Goal: Information Seeking & Learning: Compare options

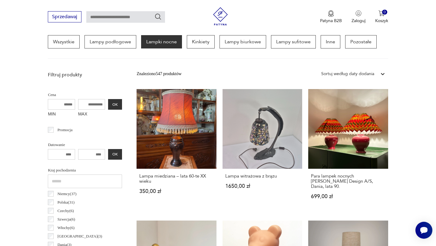
scroll to position [166, 0]
click at [333, 139] on link "Para lampek nocnych Lene Bierre Design A/S, Dania, lata 90. 699,00 zł" at bounding box center [348, 150] width 80 height 122
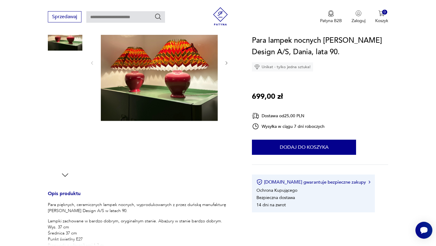
scroll to position [101, 0]
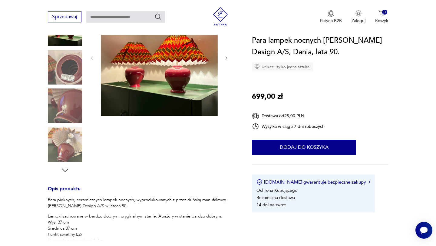
click at [172, 79] on img at bounding box center [159, 57] width 117 height 117
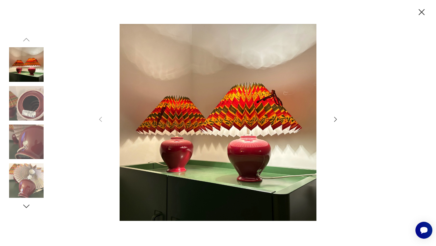
click at [252, 119] on img at bounding box center [217, 122] width 215 height 197
click at [422, 11] on icon "button" at bounding box center [421, 12] width 6 height 6
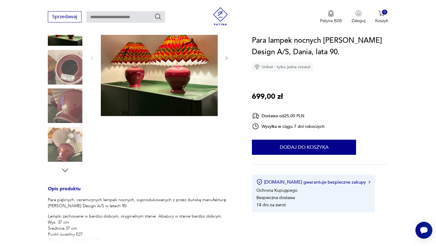
click at [62, 112] on img at bounding box center [65, 105] width 34 height 34
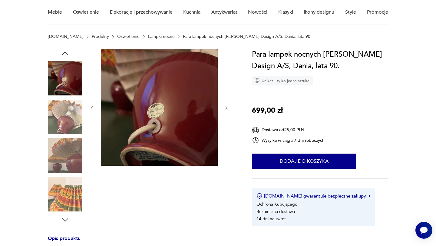
scroll to position [45, 0]
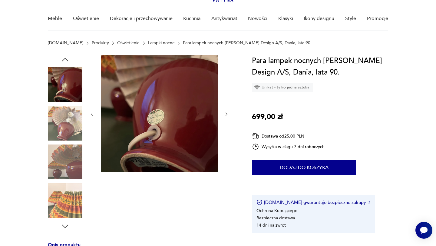
click at [78, 176] on img at bounding box center [65, 161] width 34 height 34
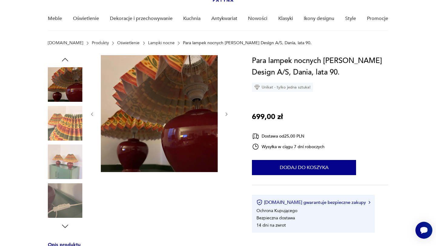
click at [69, 131] on img at bounding box center [65, 123] width 34 height 34
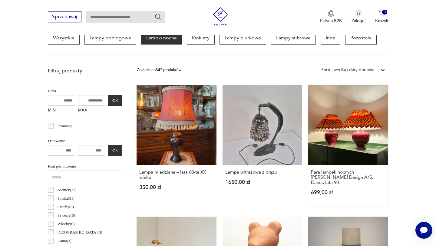
scroll to position [169, 0]
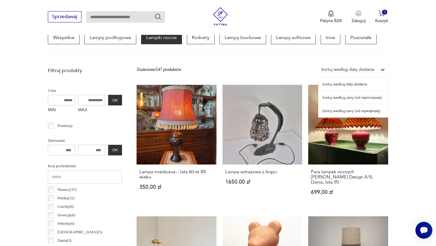
click at [362, 68] on div "Sortuj według daty dodania" at bounding box center [347, 69] width 53 height 7
click at [356, 99] on div "Sortuj według ceny (od najmniejszej)" at bounding box center [353, 97] width 70 height 13
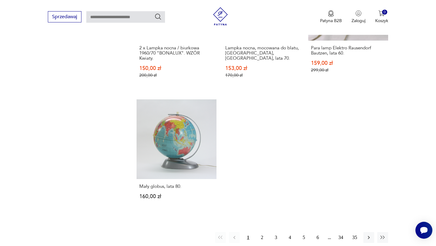
scroll to position [833, 0]
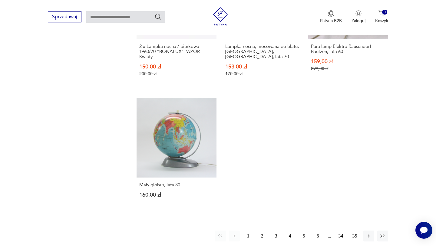
click at [261, 230] on button "2" at bounding box center [262, 235] width 11 height 11
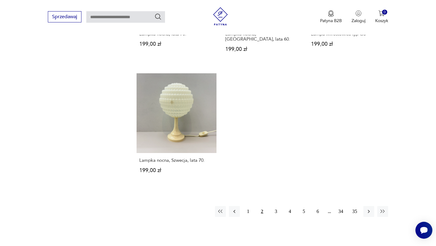
scroll to position [859, 0]
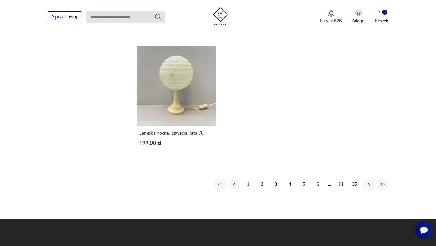
click at [275, 179] on button "3" at bounding box center [276, 184] width 11 height 11
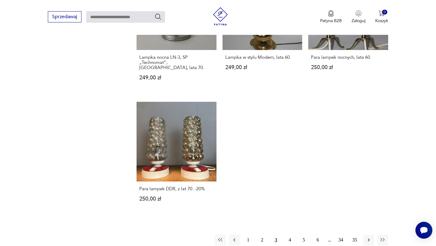
scroll to position [820, 0]
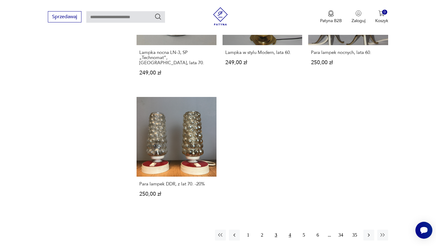
click at [290, 229] on button "4" at bounding box center [289, 234] width 11 height 11
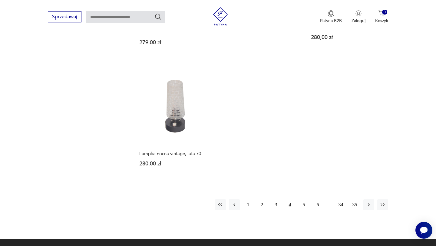
scroll to position [848, 0]
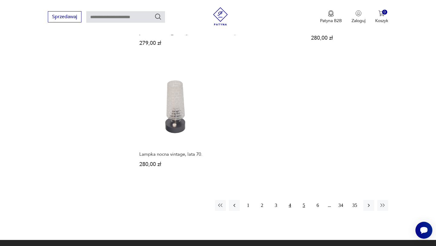
click at [302, 200] on button "5" at bounding box center [303, 205] width 11 height 11
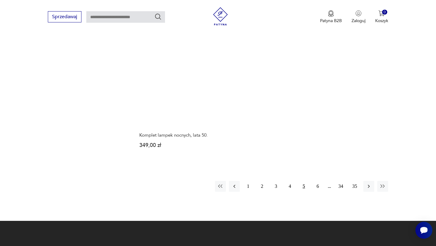
scroll to position [866, 0]
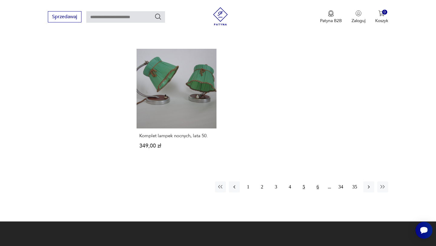
click at [313, 181] on button "6" at bounding box center [317, 186] width 11 height 11
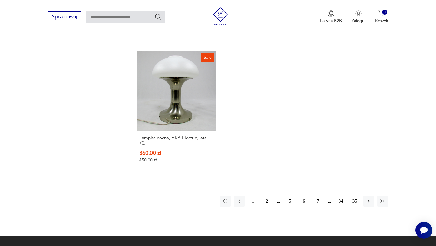
scroll to position [841, 0]
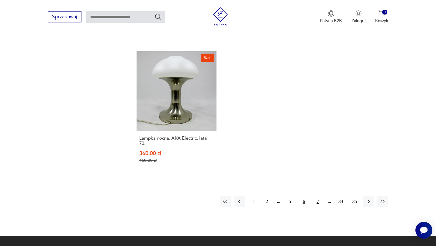
click at [316, 202] on button "7" at bounding box center [317, 201] width 11 height 11
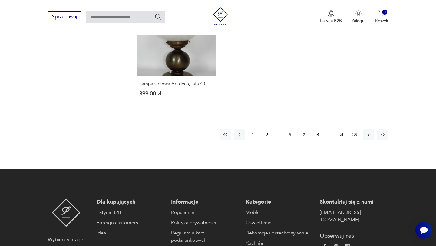
scroll to position [893, 0]
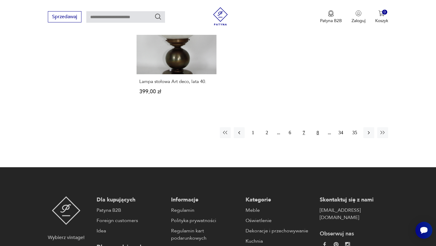
click at [316, 134] on button "8" at bounding box center [317, 132] width 11 height 11
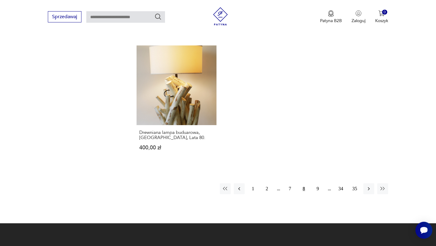
scroll to position [865, 0]
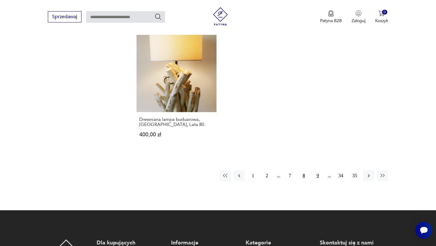
click at [317, 171] on button "9" at bounding box center [317, 175] width 11 height 11
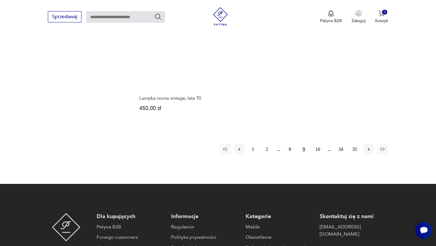
scroll to position [893, 0]
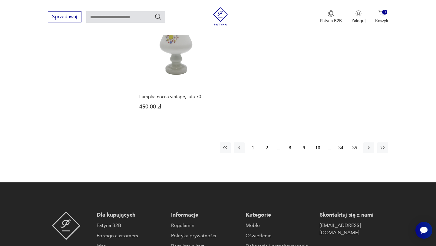
click at [316, 142] on button "10" at bounding box center [317, 147] width 11 height 11
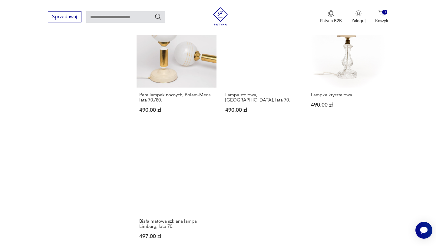
scroll to position [786, 0]
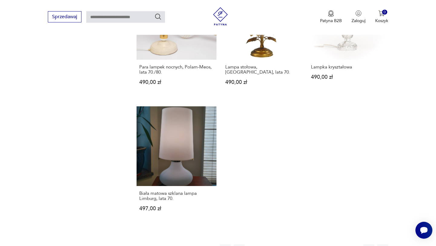
click at [320, 244] on button "11" at bounding box center [317, 249] width 11 height 11
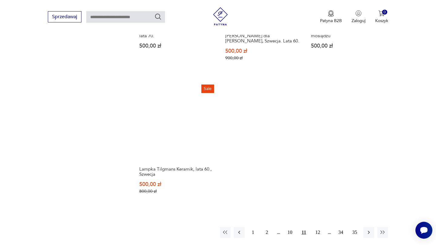
scroll to position [820, 0]
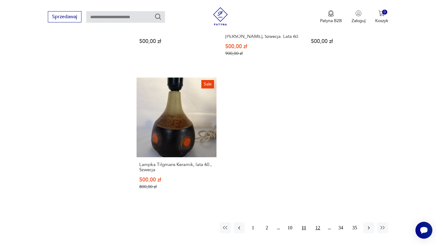
click at [317, 225] on button "12" at bounding box center [317, 227] width 11 height 11
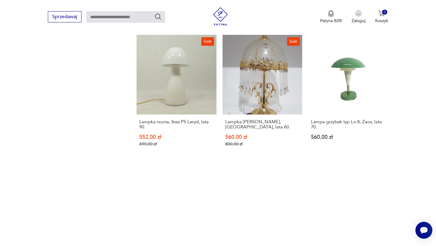
scroll to position [828, 0]
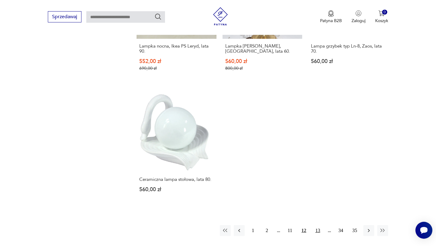
click at [318, 225] on button "13" at bounding box center [317, 230] width 11 height 11
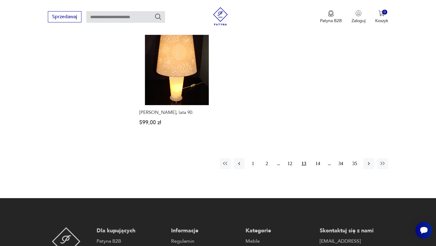
scroll to position [894, 0]
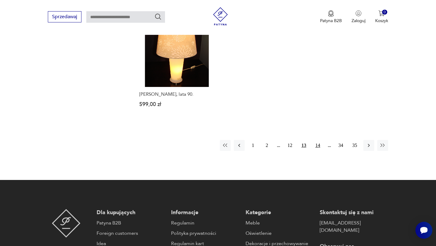
click at [313, 140] on button "14" at bounding box center [317, 145] width 11 height 11
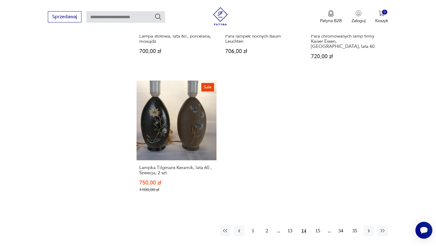
scroll to position [835, 0]
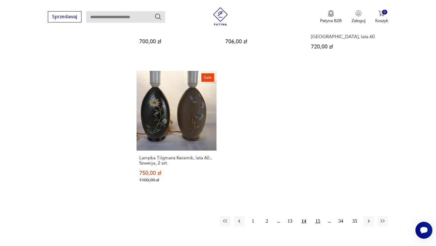
click at [317, 215] on button "15" at bounding box center [317, 220] width 11 height 11
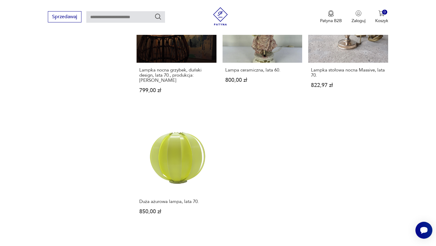
scroll to position [802, 0]
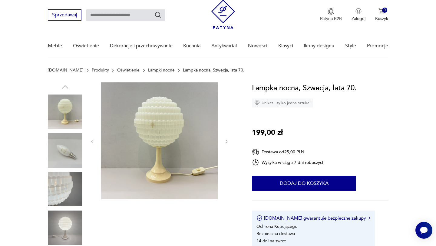
scroll to position [18, 0]
click at [66, 146] on img at bounding box center [65, 150] width 34 height 34
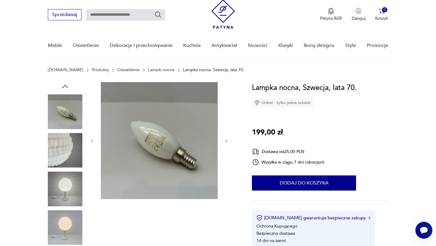
click at [65, 156] on img at bounding box center [65, 150] width 34 height 34
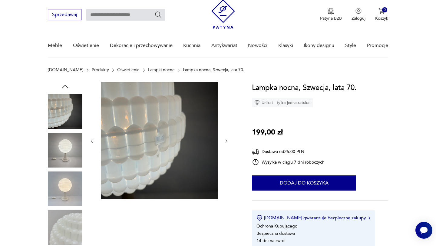
click at [65, 153] on img at bounding box center [65, 150] width 34 height 34
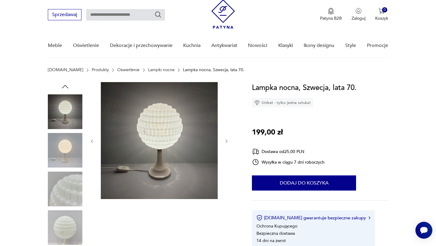
click at [66, 160] on img at bounding box center [65, 150] width 34 height 34
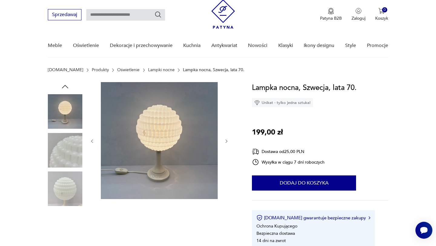
click at [66, 182] on img at bounding box center [65, 188] width 34 height 34
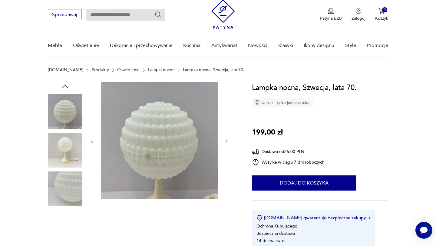
click at [65, 152] on img at bounding box center [65, 150] width 34 height 34
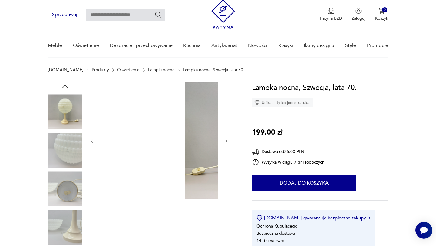
click at [66, 174] on img at bounding box center [65, 188] width 34 height 34
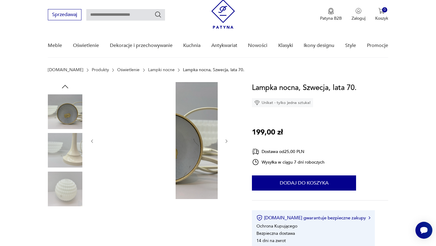
click at [66, 174] on img at bounding box center [65, 188] width 34 height 34
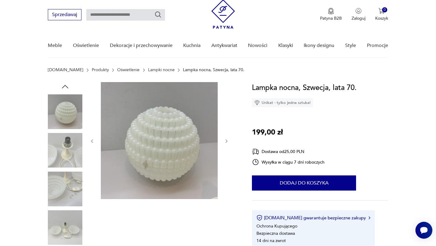
scroll to position [0, 0]
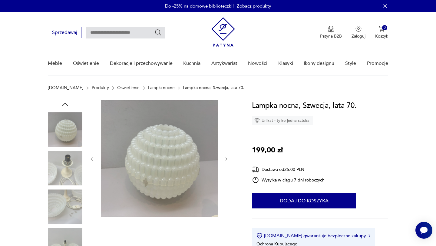
click at [67, 105] on icon "button" at bounding box center [65, 104] width 6 height 3
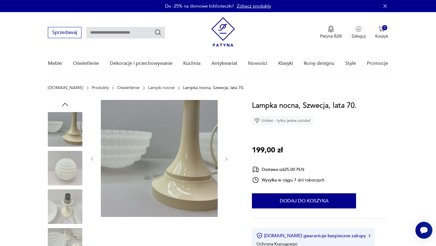
click at [67, 105] on icon "button" at bounding box center [65, 104] width 6 height 3
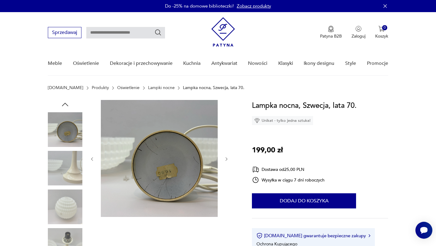
click at [67, 105] on icon "button" at bounding box center [65, 104] width 6 height 3
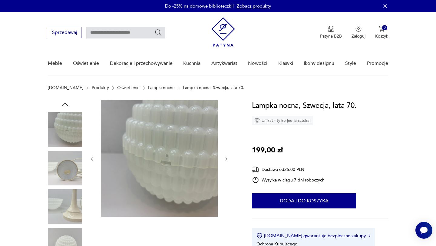
click at [67, 105] on icon "button" at bounding box center [65, 104] width 6 height 3
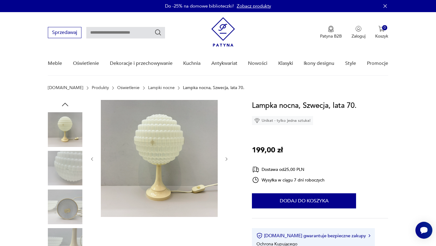
click at [67, 105] on icon "button" at bounding box center [65, 104] width 6 height 3
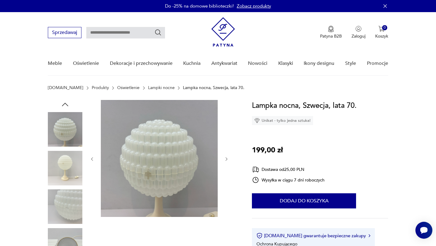
click at [67, 105] on icon "button" at bounding box center [65, 104] width 6 height 3
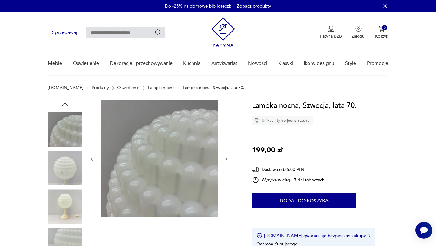
click at [67, 104] on icon "button" at bounding box center [65, 104] width 9 height 9
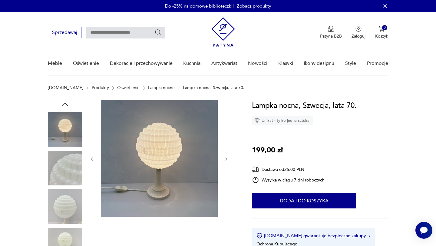
click at [67, 104] on icon "button" at bounding box center [65, 104] width 9 height 9
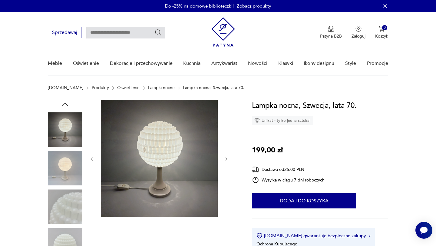
click at [67, 104] on icon "button" at bounding box center [65, 104] width 9 height 9
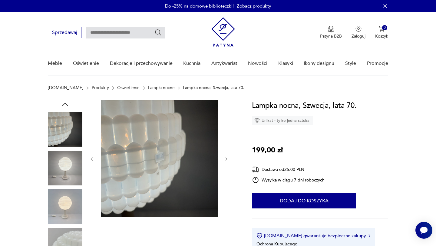
click at [67, 104] on icon "button" at bounding box center [65, 104] width 9 height 9
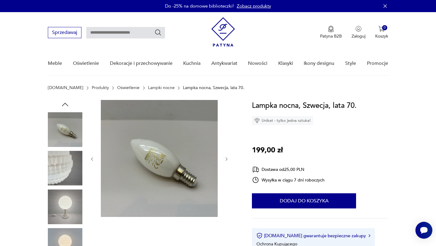
click at [67, 104] on icon "button" at bounding box center [65, 104] width 9 height 9
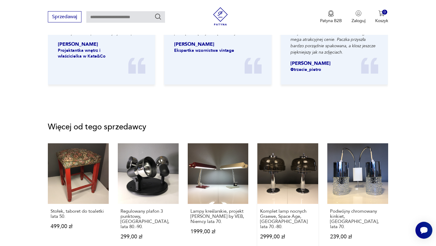
click at [284, 166] on link "Komplet lamp nocnych Graewe, Space Age, Niemcy lata 70.-80. 2999,00 zł" at bounding box center [287, 197] width 61 height 108
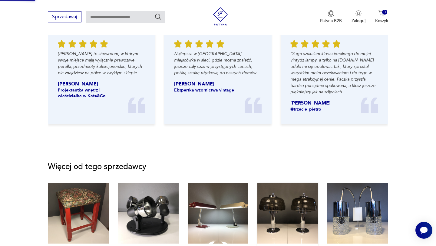
scroll to position [535, 0]
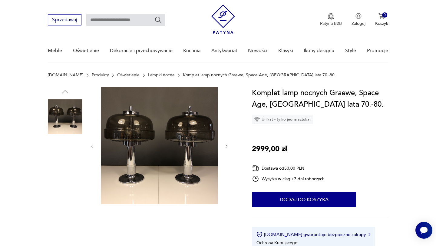
scroll to position [19, 0]
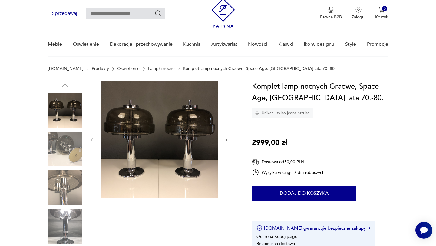
click at [73, 140] on img at bounding box center [65, 149] width 34 height 34
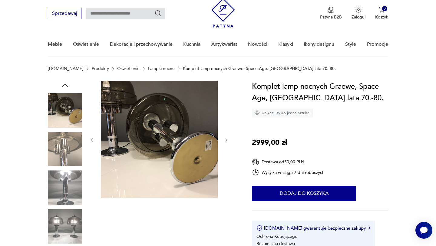
click at [73, 139] on img at bounding box center [65, 149] width 34 height 34
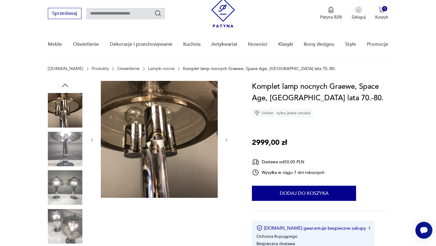
click at [73, 139] on img at bounding box center [65, 149] width 34 height 34
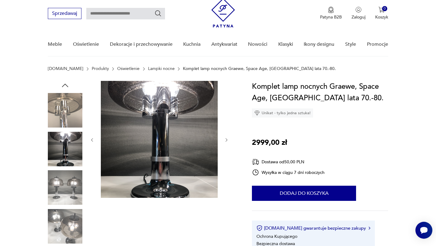
click at [67, 174] on img at bounding box center [65, 187] width 34 height 34
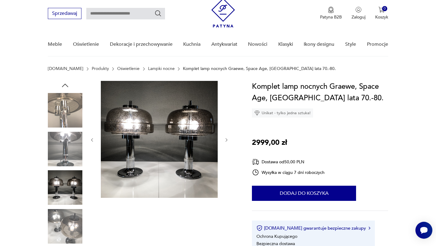
click at [71, 193] on img at bounding box center [65, 187] width 34 height 34
click at [71, 212] on img at bounding box center [65, 226] width 34 height 34
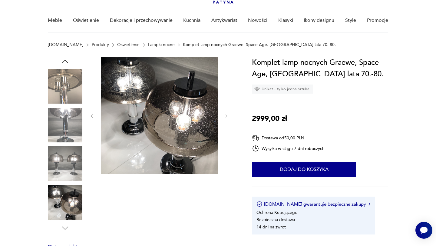
scroll to position [0, 0]
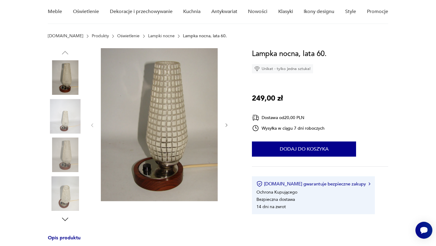
scroll to position [57, 0]
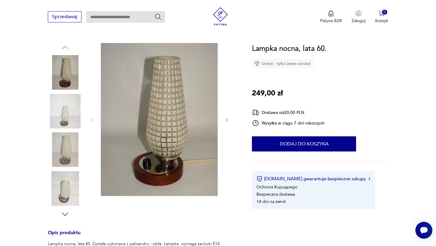
click at [56, 118] on img at bounding box center [65, 111] width 34 height 34
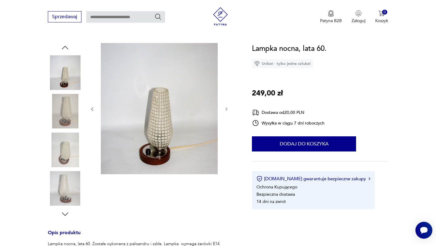
click at [61, 133] on img at bounding box center [65, 149] width 34 height 34
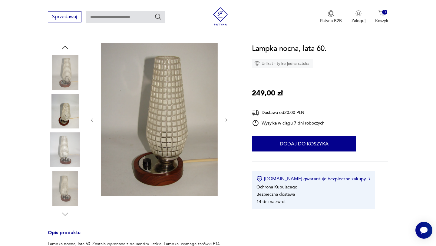
click at [64, 155] on img at bounding box center [65, 149] width 34 height 34
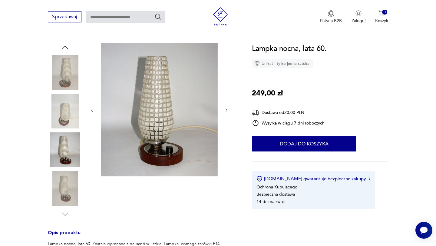
click at [67, 181] on img at bounding box center [65, 188] width 34 height 34
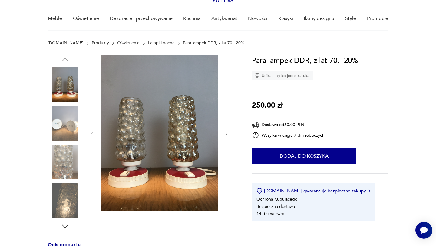
scroll to position [46, 0]
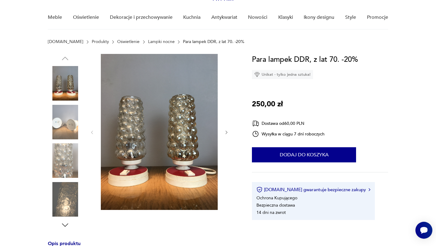
click at [65, 129] on img at bounding box center [65, 122] width 34 height 34
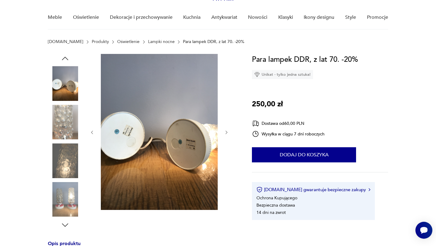
click at [64, 131] on img at bounding box center [65, 122] width 34 height 34
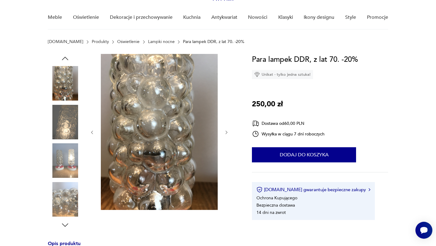
click at [65, 140] on div at bounding box center [65, 141] width 34 height 151
click at [65, 156] on img at bounding box center [65, 160] width 34 height 34
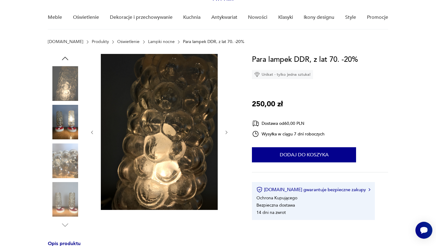
click at [67, 185] on img at bounding box center [65, 199] width 34 height 34
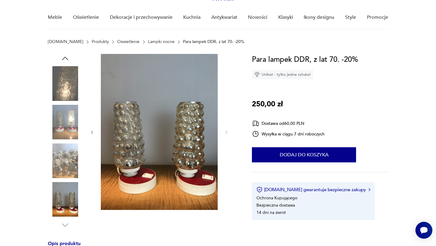
click at [63, 88] on img at bounding box center [65, 83] width 34 height 34
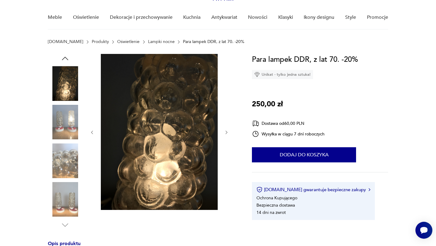
click at [65, 115] on img at bounding box center [65, 122] width 34 height 34
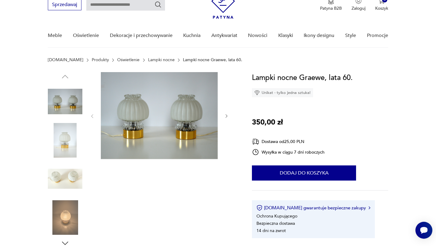
scroll to position [29, 0]
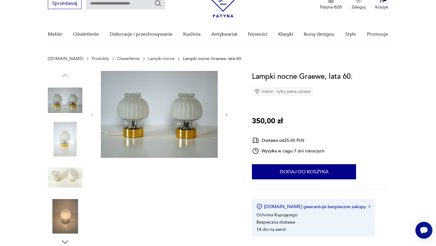
click at [59, 142] on img at bounding box center [65, 139] width 34 height 34
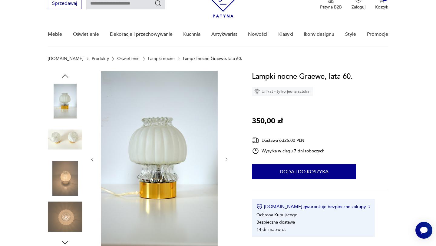
click at [64, 153] on img at bounding box center [65, 139] width 34 height 34
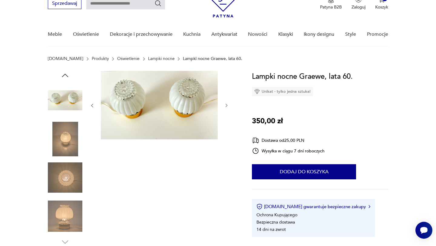
click at [60, 185] on img at bounding box center [65, 177] width 34 height 34
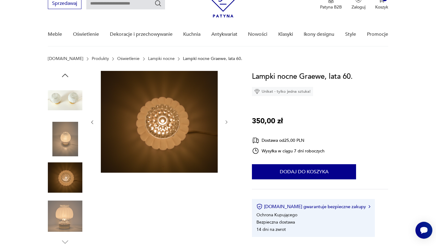
click at [65, 202] on img at bounding box center [65, 216] width 34 height 34
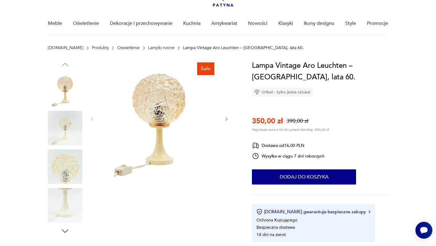
scroll to position [40, 0]
click at [74, 131] on img at bounding box center [65, 128] width 34 height 34
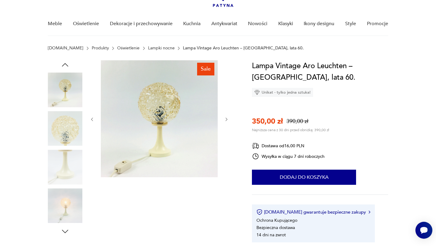
click at [69, 131] on img at bounding box center [65, 128] width 34 height 34
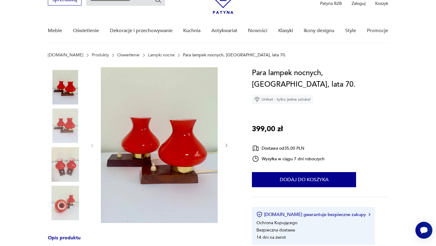
scroll to position [50, 0]
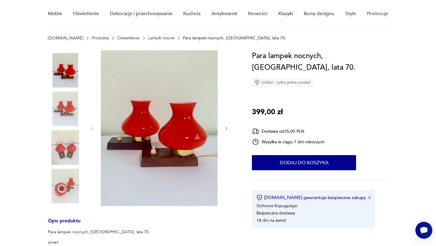
click at [68, 109] on img at bounding box center [65, 108] width 34 height 34
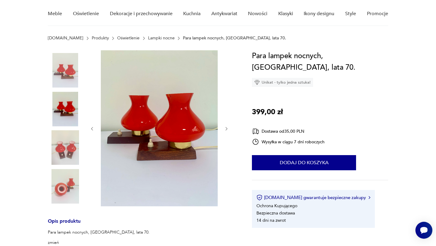
click at [69, 153] on img at bounding box center [65, 147] width 34 height 34
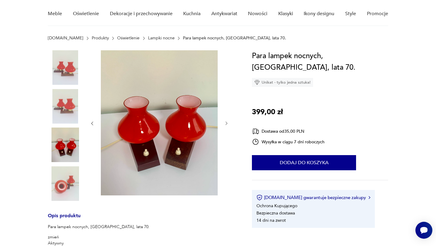
click at [67, 172] on img at bounding box center [65, 183] width 34 height 34
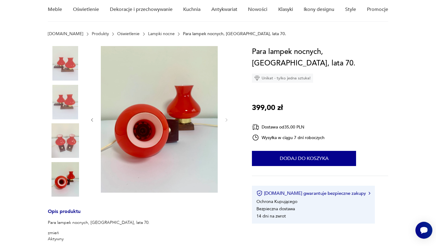
scroll to position [0, 0]
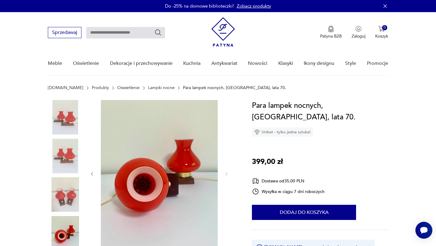
click at [67, 117] on img at bounding box center [65, 117] width 34 height 34
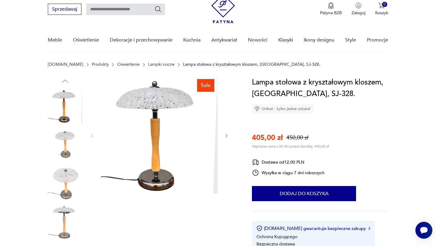
scroll to position [28, 0]
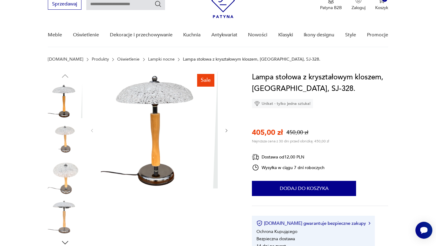
click at [65, 144] on img at bounding box center [65, 139] width 34 height 34
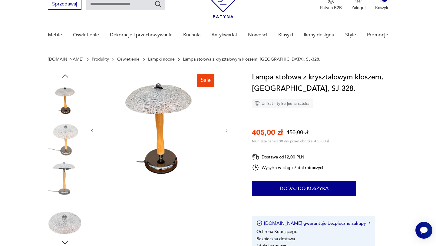
click at [69, 155] on img at bounding box center [65, 139] width 34 height 34
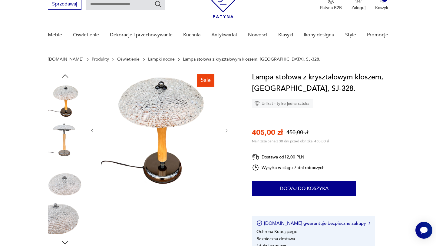
click at [66, 166] on img at bounding box center [65, 178] width 34 height 34
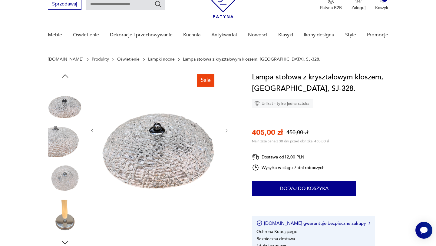
click at [65, 180] on img at bounding box center [65, 178] width 34 height 34
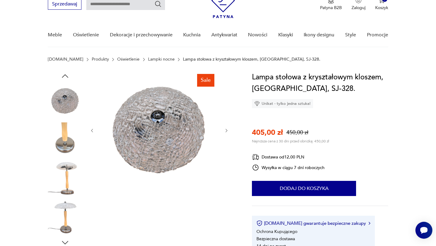
click at [65, 163] on img at bounding box center [65, 178] width 34 height 34
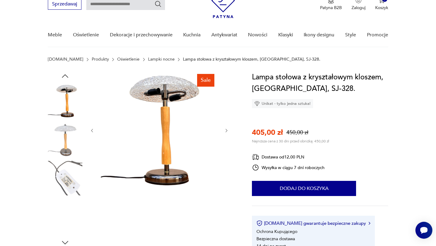
click at [66, 172] on img at bounding box center [65, 178] width 34 height 34
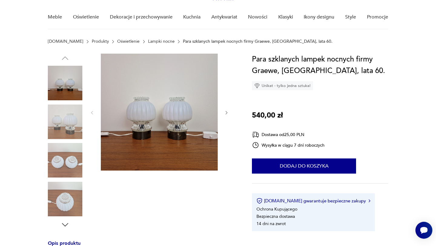
scroll to position [48, 0]
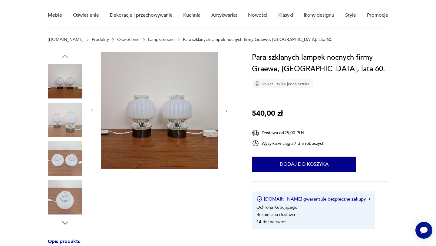
click at [64, 126] on img at bounding box center [65, 120] width 34 height 34
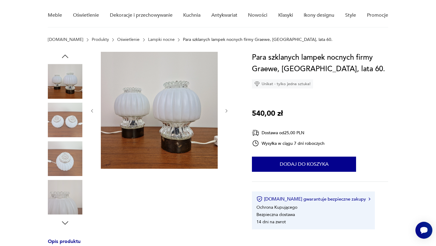
click at [64, 149] on img at bounding box center [65, 158] width 34 height 34
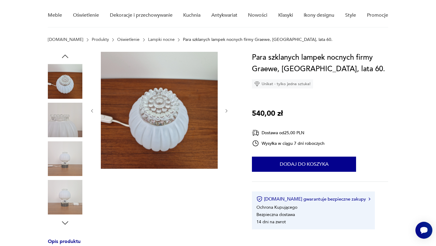
click at [67, 172] on img at bounding box center [65, 158] width 34 height 34
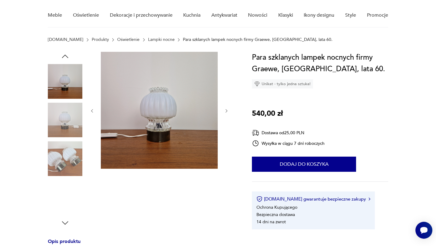
click at [66, 178] on div at bounding box center [65, 139] width 34 height 151
click at [67, 168] on img at bounding box center [65, 158] width 34 height 34
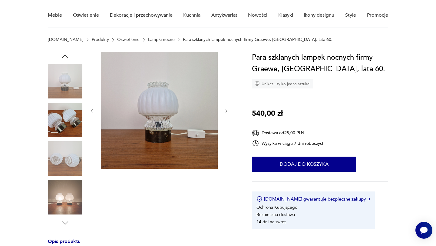
click at [70, 193] on img at bounding box center [65, 197] width 34 height 34
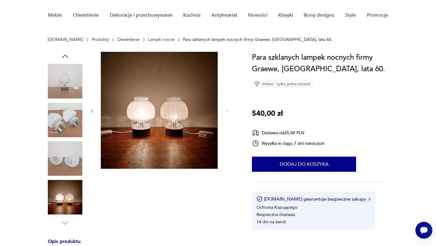
click at [66, 80] on img at bounding box center [65, 81] width 34 height 34
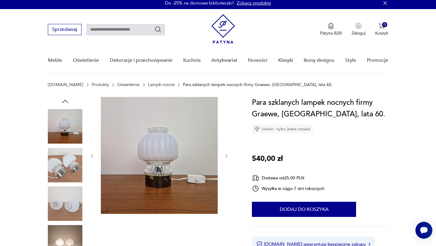
scroll to position [0, 0]
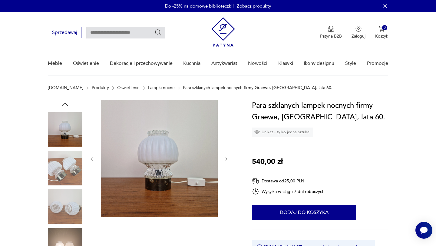
click at [67, 103] on icon "button" at bounding box center [65, 104] width 9 height 9
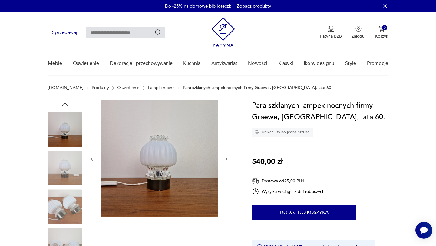
click at [65, 123] on img at bounding box center [65, 129] width 34 height 34
click at [66, 108] on icon "button" at bounding box center [65, 104] width 9 height 9
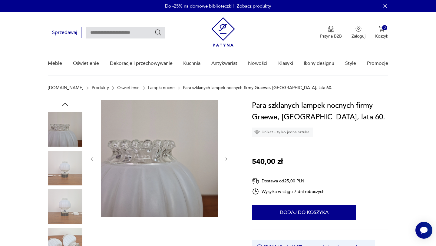
click at [66, 126] on img at bounding box center [65, 129] width 34 height 34
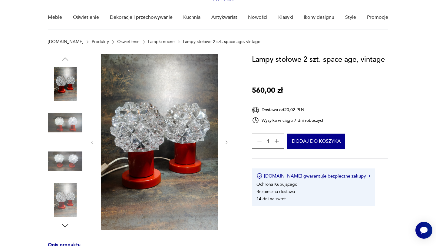
scroll to position [47, 0]
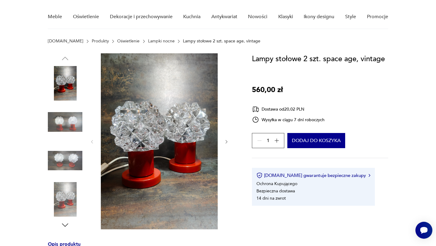
click at [76, 123] on img at bounding box center [65, 122] width 34 height 34
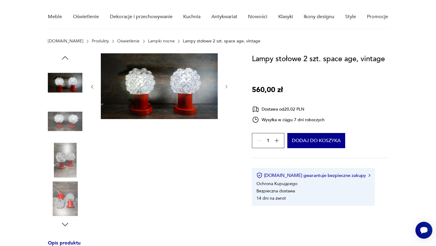
click at [69, 136] on img at bounding box center [65, 121] width 34 height 34
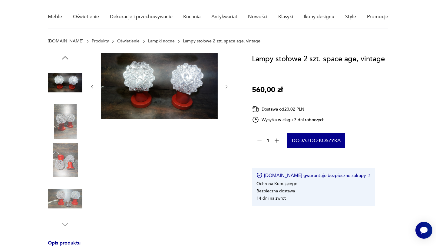
click at [71, 161] on img at bounding box center [65, 160] width 34 height 34
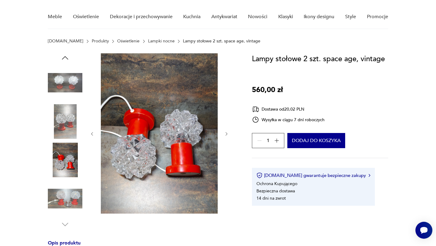
click at [69, 184] on img at bounding box center [65, 198] width 34 height 34
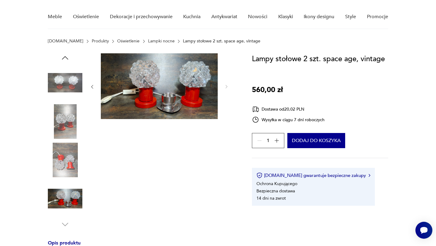
click at [65, 209] on img at bounding box center [65, 198] width 34 height 34
click at [64, 202] on img at bounding box center [65, 198] width 34 height 34
click at [62, 97] on img at bounding box center [65, 82] width 34 height 34
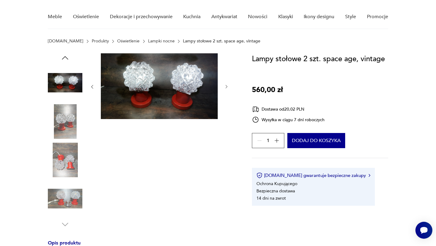
click at [67, 61] on icon "button" at bounding box center [65, 57] width 9 height 9
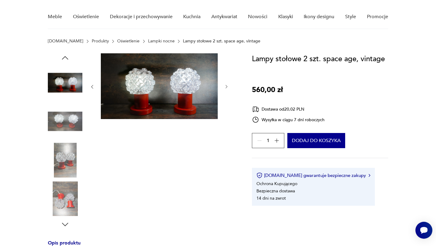
click at [67, 85] on img at bounding box center [65, 82] width 34 height 34
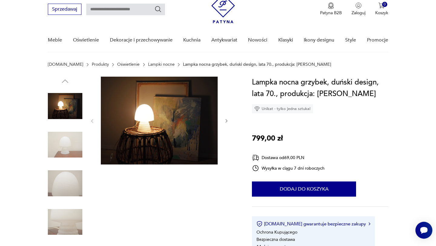
scroll to position [24, 0]
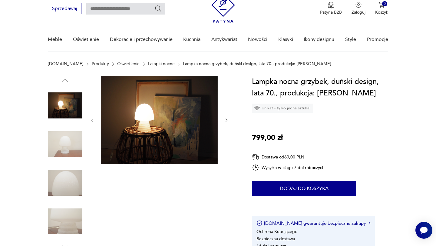
click at [71, 143] on img at bounding box center [65, 144] width 34 height 34
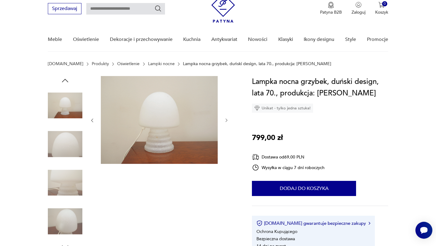
click at [71, 142] on img at bounding box center [65, 144] width 34 height 34
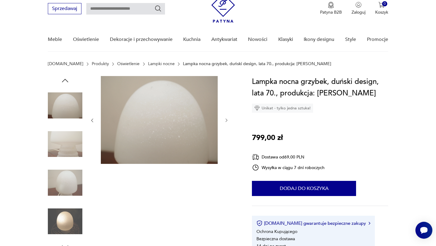
click at [71, 164] on div at bounding box center [65, 163] width 34 height 151
click at [71, 179] on img at bounding box center [65, 182] width 34 height 34
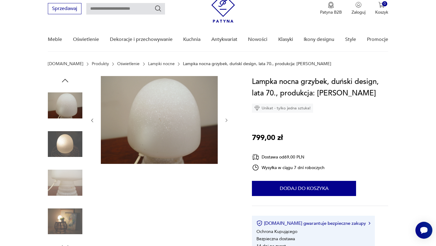
click at [71, 208] on img at bounding box center [65, 221] width 34 height 34
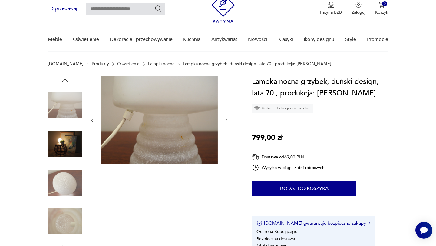
click at [67, 106] on img at bounding box center [65, 105] width 34 height 34
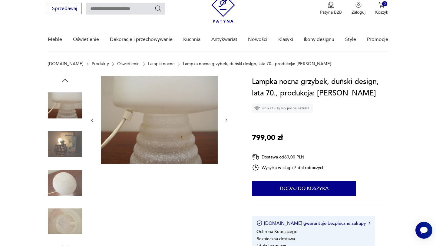
click at [64, 81] on icon "button" at bounding box center [65, 80] width 9 height 9
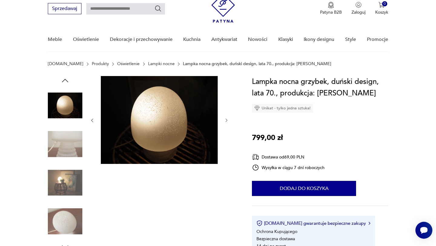
click at [64, 81] on icon "button" at bounding box center [65, 80] width 9 height 9
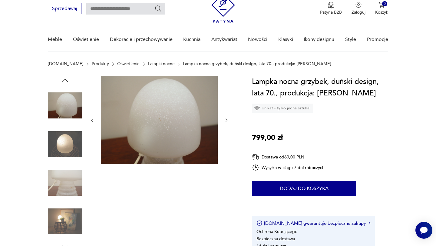
click at [64, 81] on icon "button" at bounding box center [65, 80] width 9 height 9
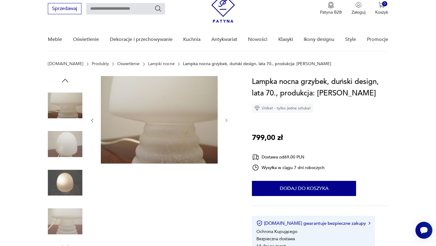
click at [64, 81] on icon "button" at bounding box center [65, 80] width 9 height 9
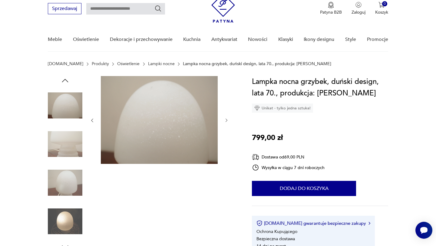
click at [64, 81] on icon "button" at bounding box center [65, 80] width 9 height 9
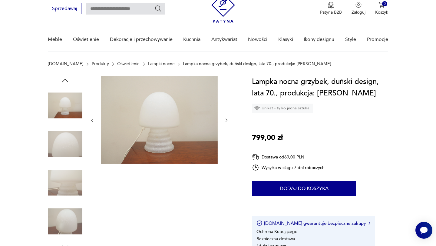
click at [64, 81] on icon "button" at bounding box center [65, 80] width 9 height 9
